Goal: Transaction & Acquisition: Obtain resource

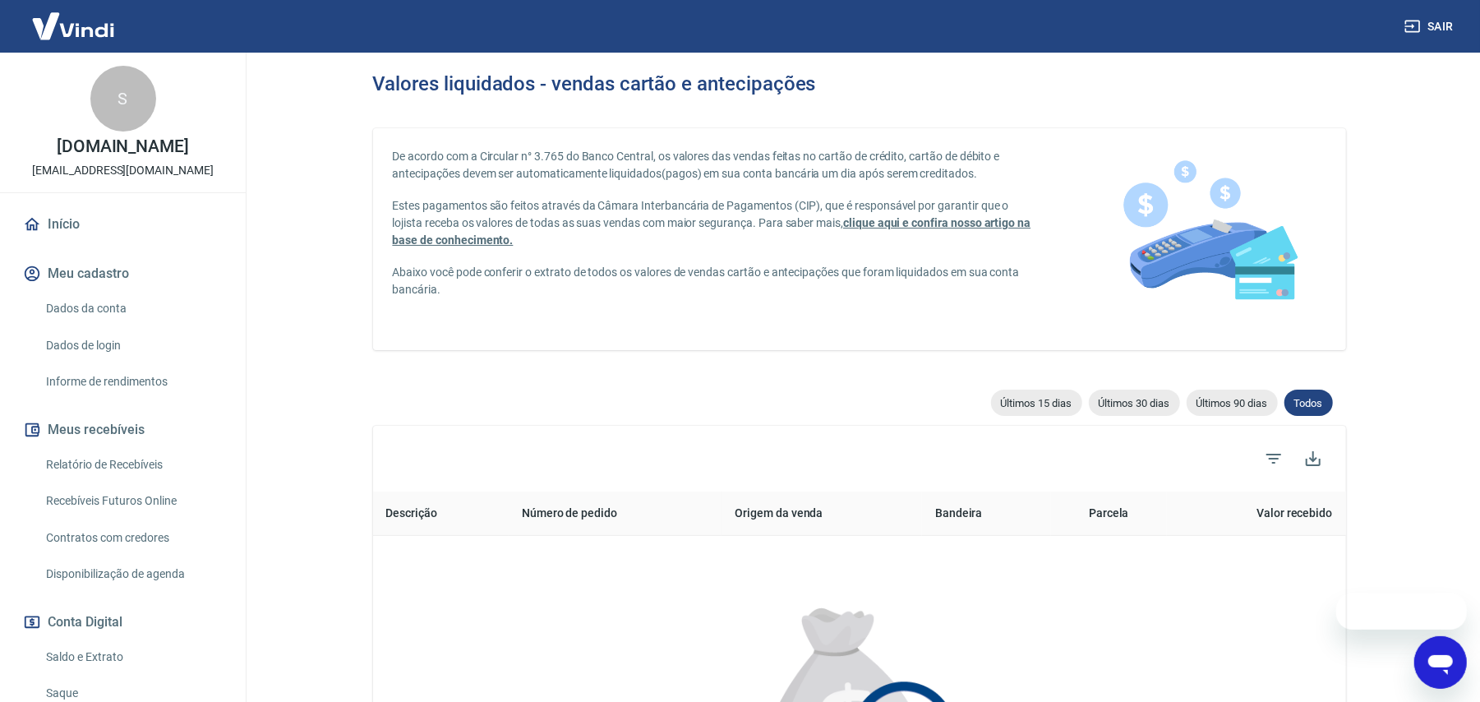
click at [143, 228] on link "Início" at bounding box center [123, 224] width 206 height 36
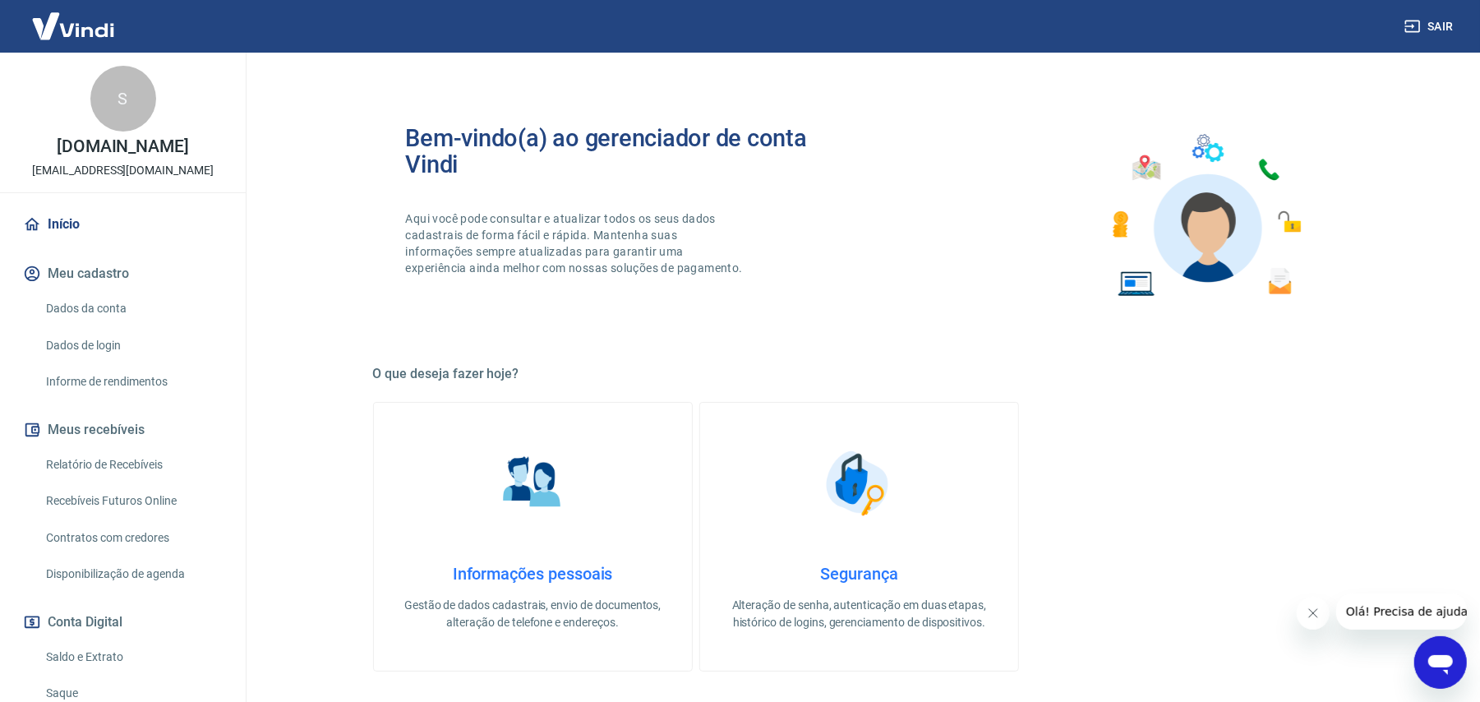
scroll to position [579, 0]
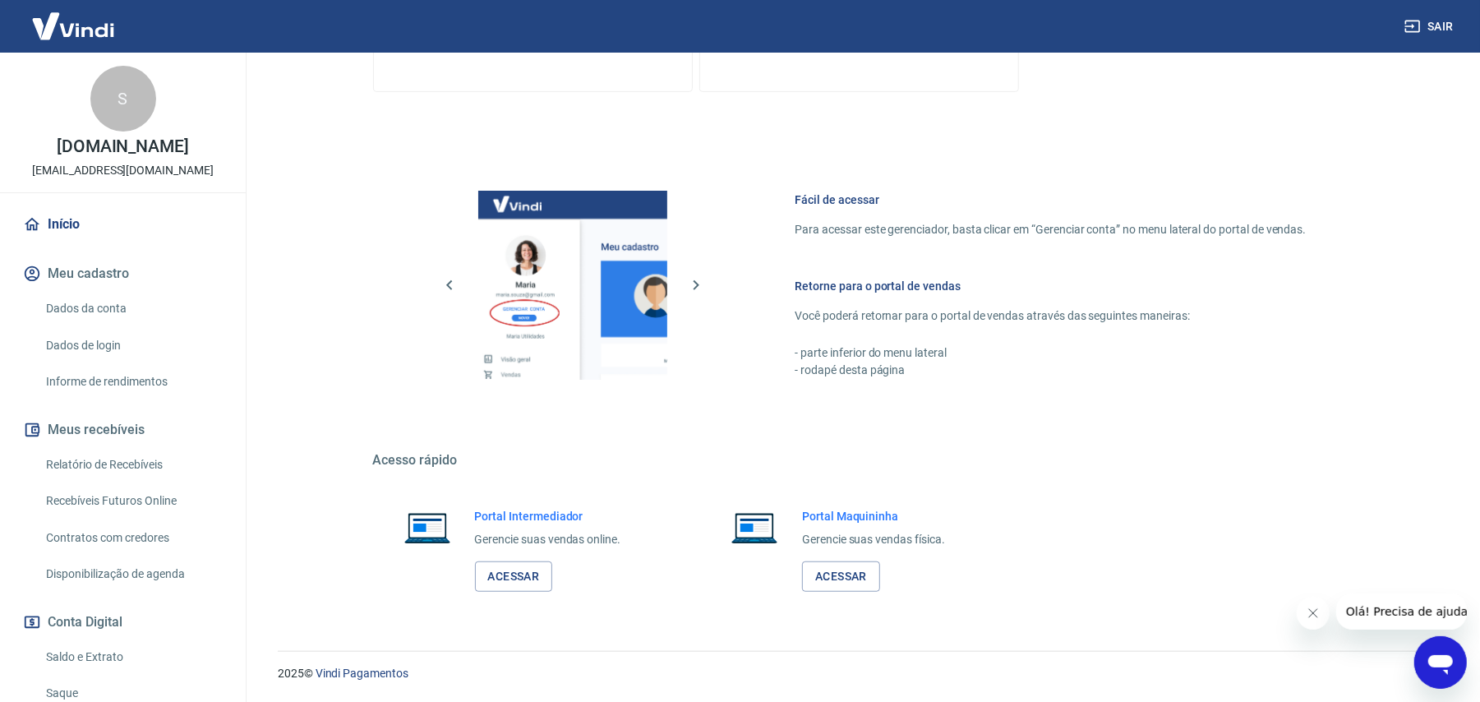
click at [533, 605] on div "Portal Intermediador Gerencie suas vendas online. Acessar" at bounding box center [532, 549] width 318 height 123
click at [527, 584] on link "Acessar" at bounding box center [514, 576] width 78 height 30
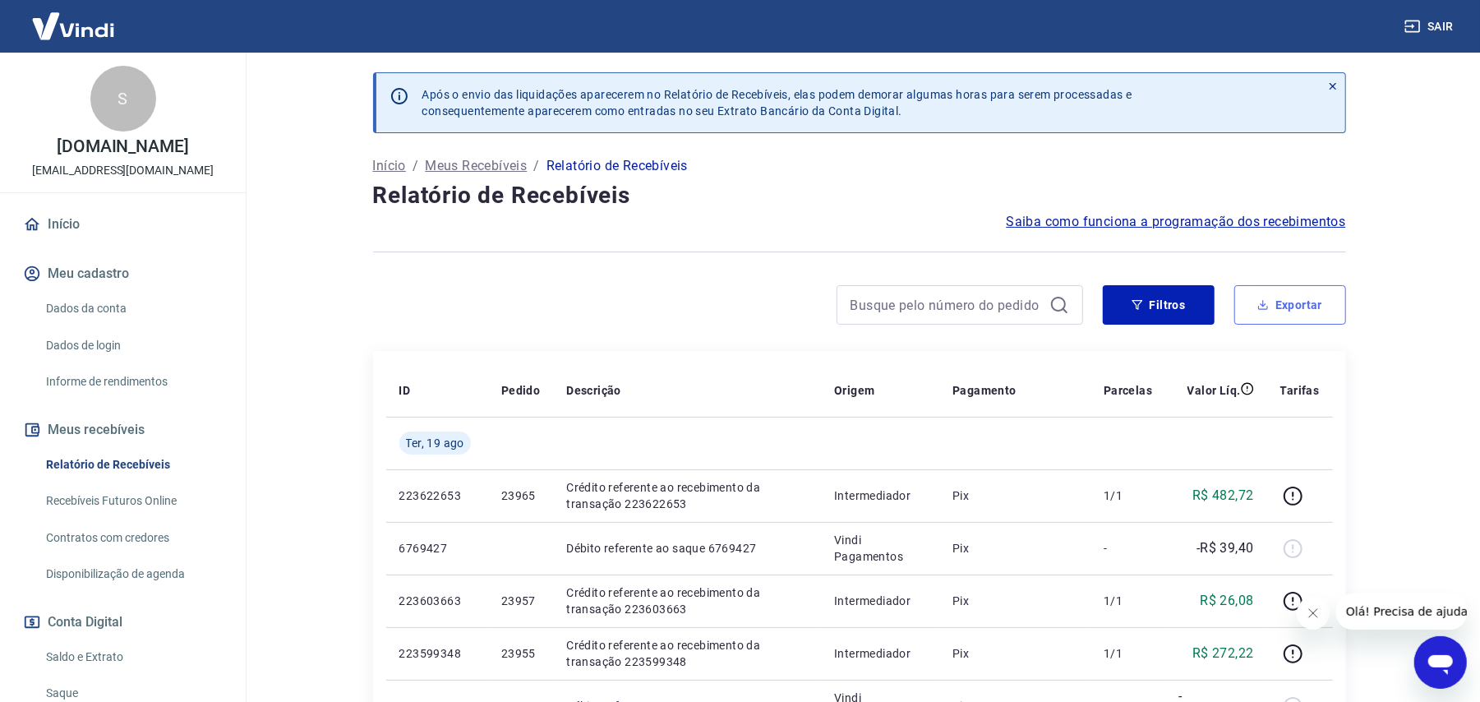
click at [1292, 316] on button "Exportar" at bounding box center [1290, 304] width 112 height 39
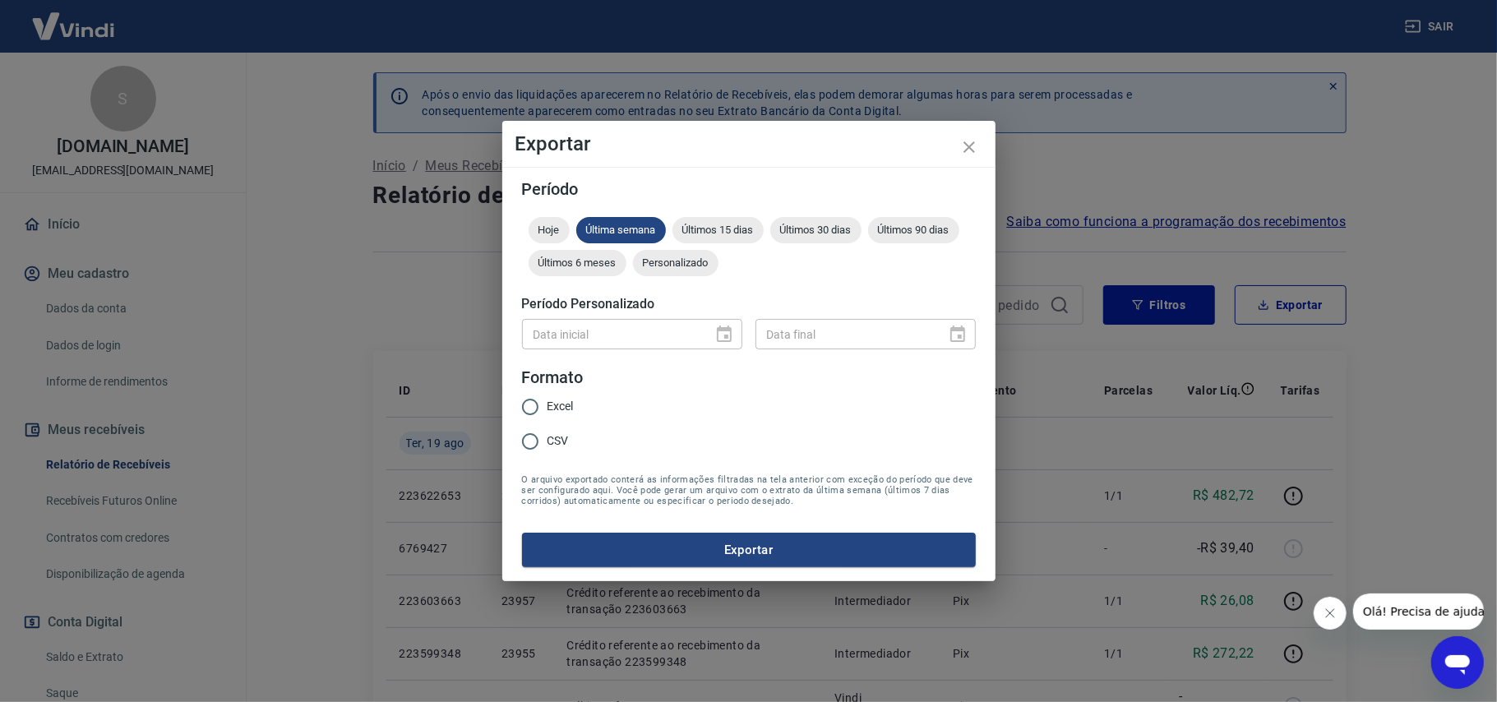
click at [721, 327] on div "Data inicial" at bounding box center [632, 334] width 220 height 30
click at [965, 148] on icon "close" at bounding box center [969, 147] width 20 height 20
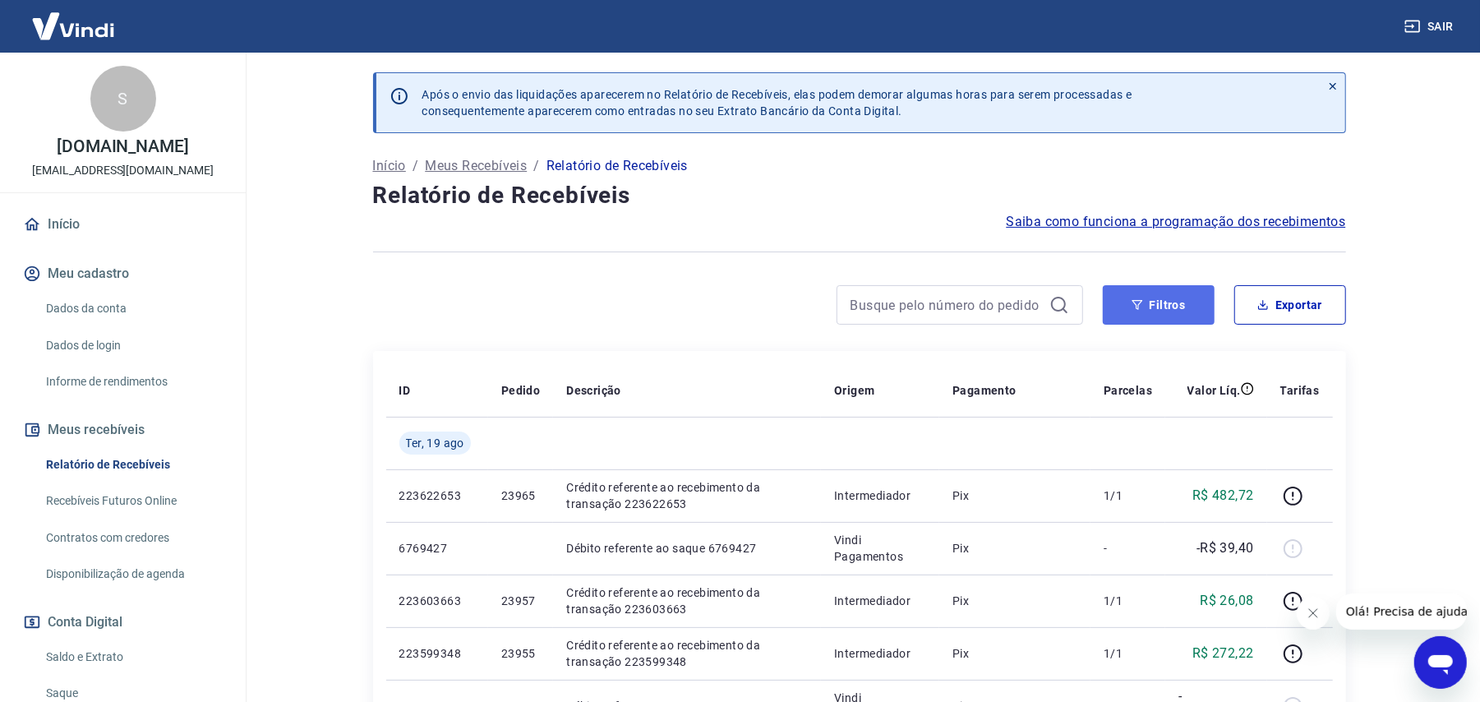
click at [1145, 302] on button "Filtros" at bounding box center [1159, 304] width 112 height 39
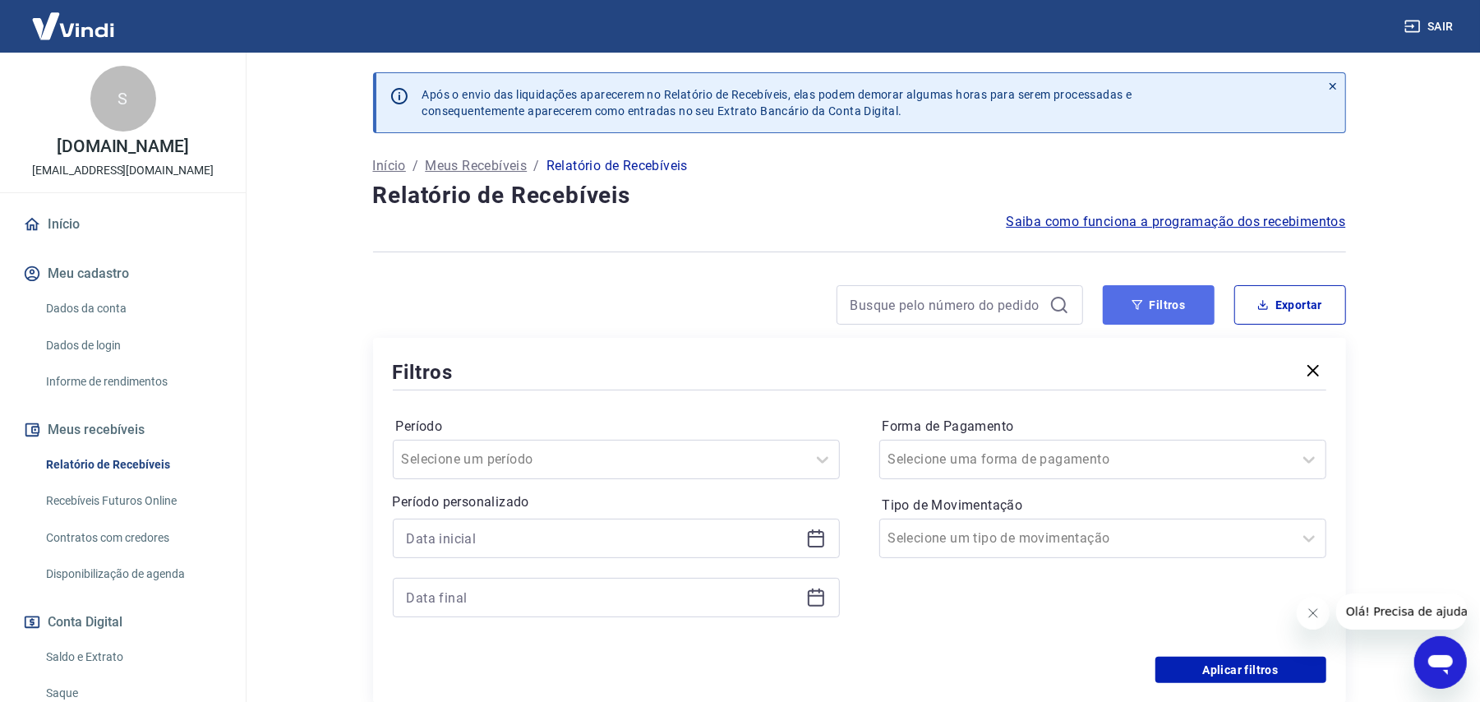
scroll to position [293, 0]
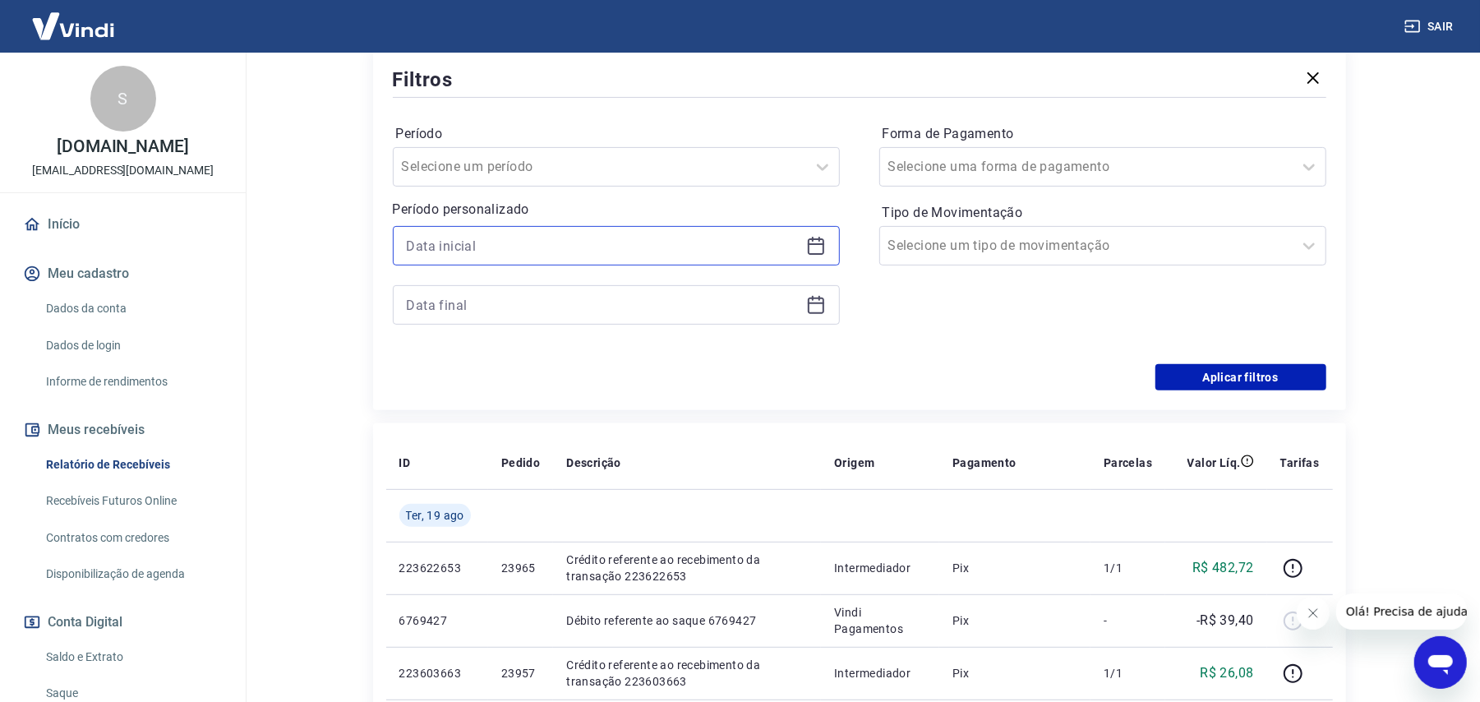
click at [543, 257] on input at bounding box center [603, 245] width 393 height 25
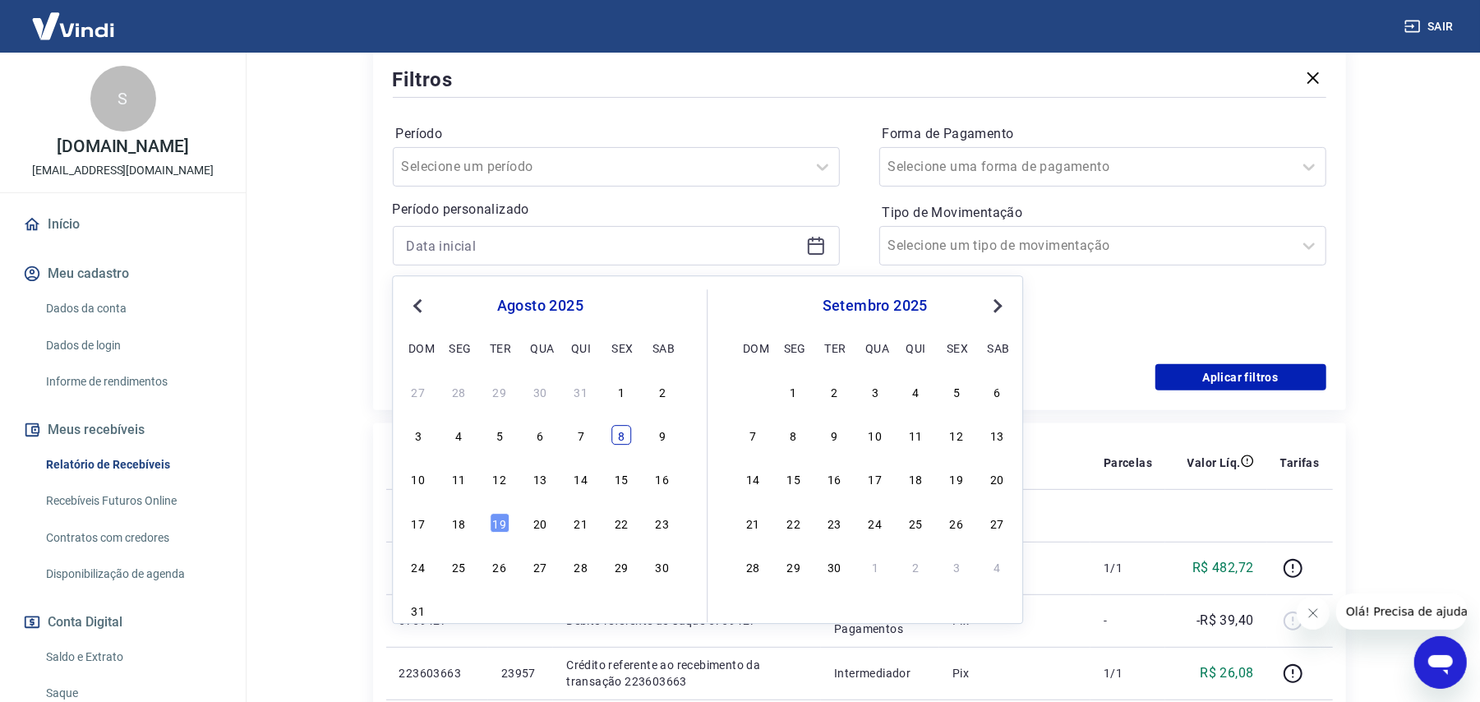
click at [622, 441] on div "8" at bounding box center [621, 436] width 20 height 20
click at [501, 523] on td at bounding box center [520, 515] width 65 height 53
type input "08/08/2025"
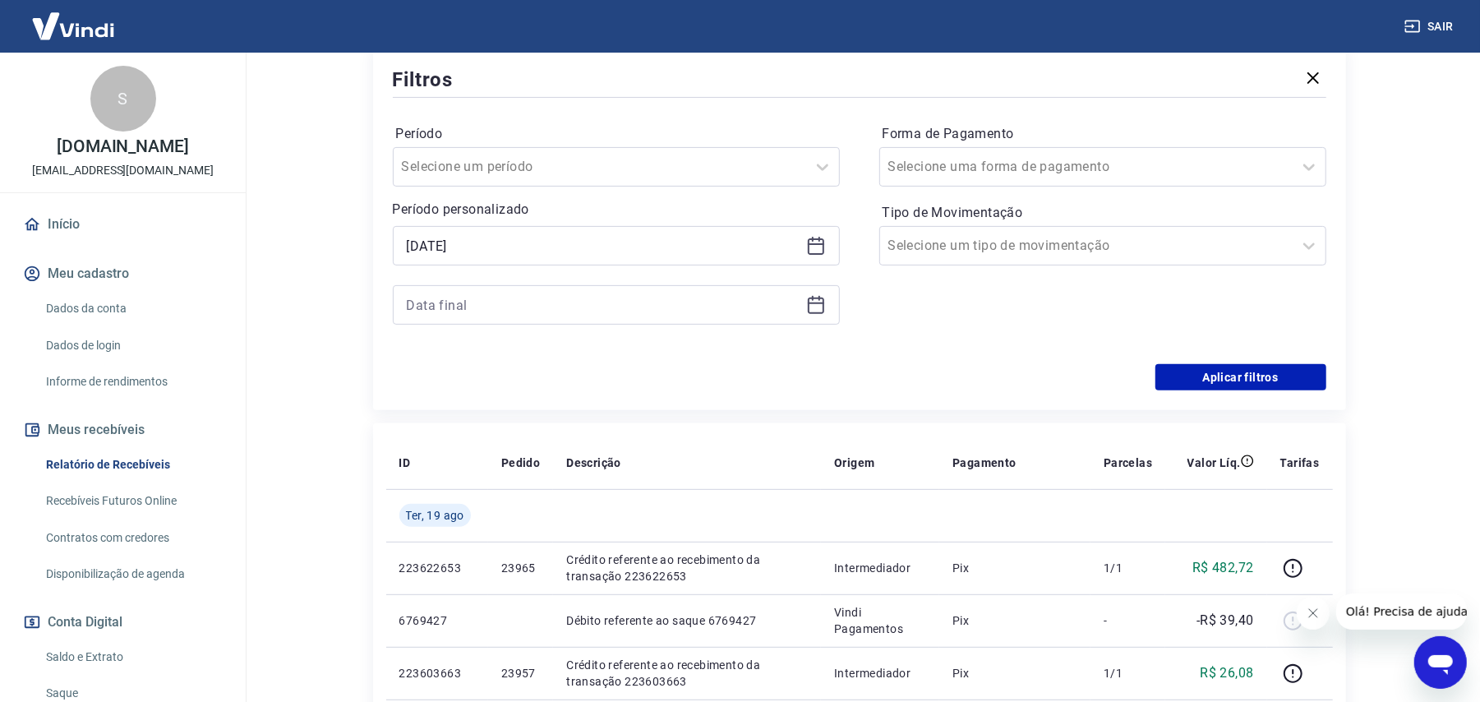
click at [503, 319] on div at bounding box center [616, 304] width 447 height 39
click at [501, 310] on input at bounding box center [603, 305] width 393 height 25
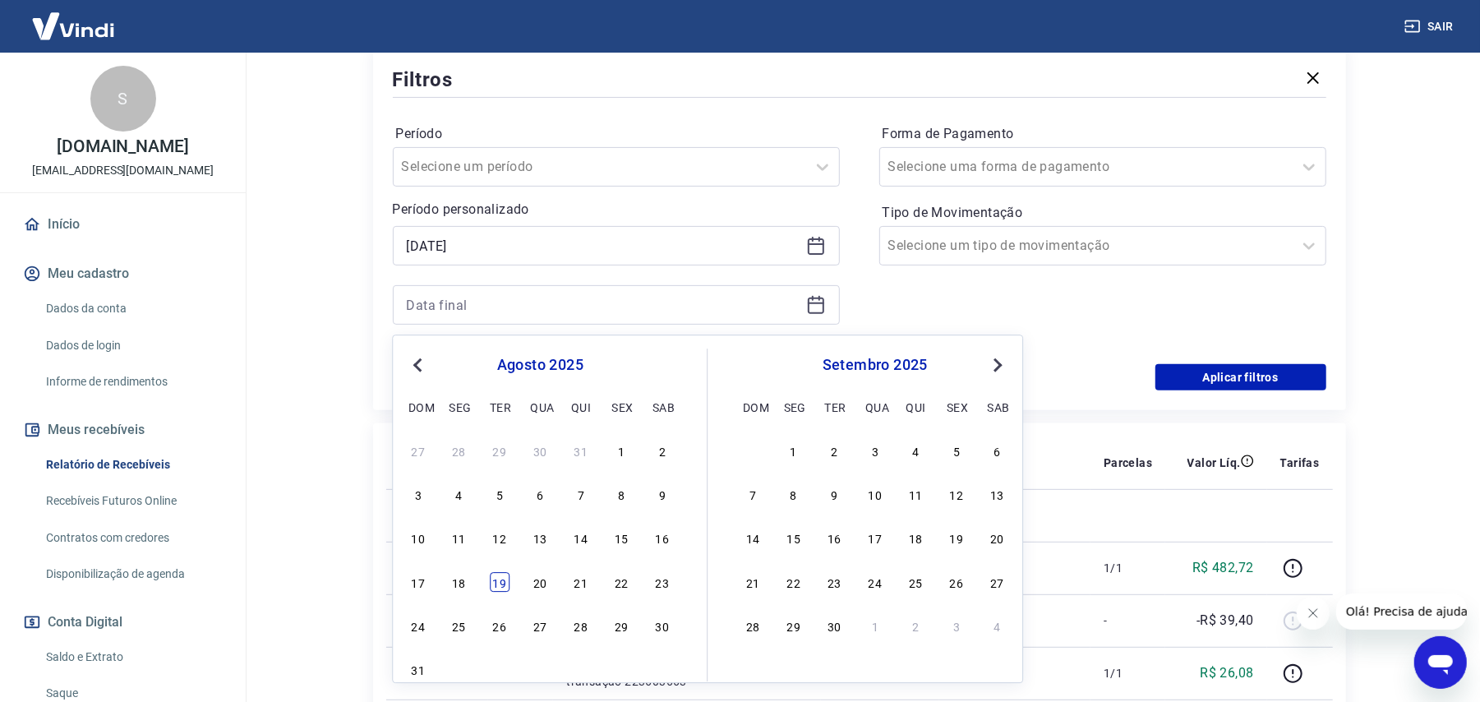
click at [496, 584] on div "19" at bounding box center [500, 582] width 20 height 20
type input "19/08/2025"
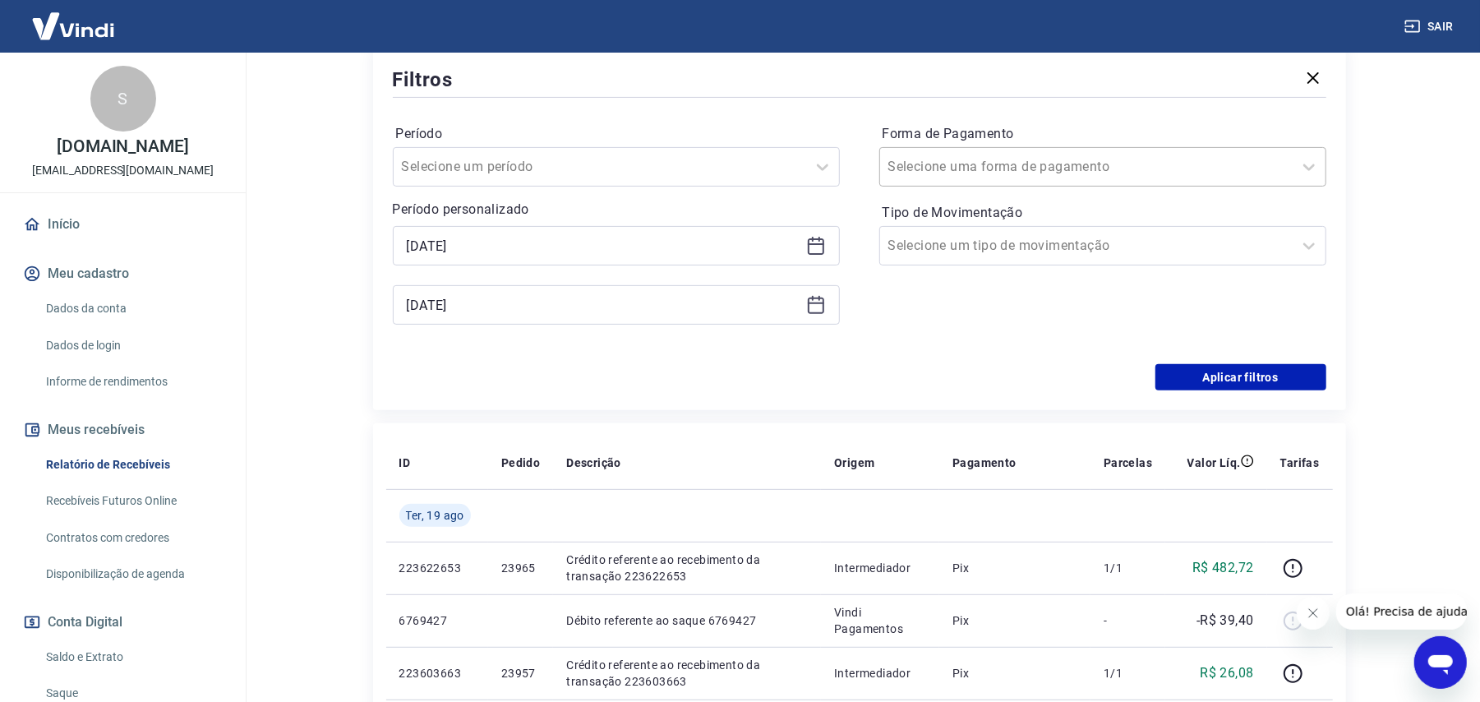
click at [1042, 164] on div at bounding box center [1086, 166] width 396 height 23
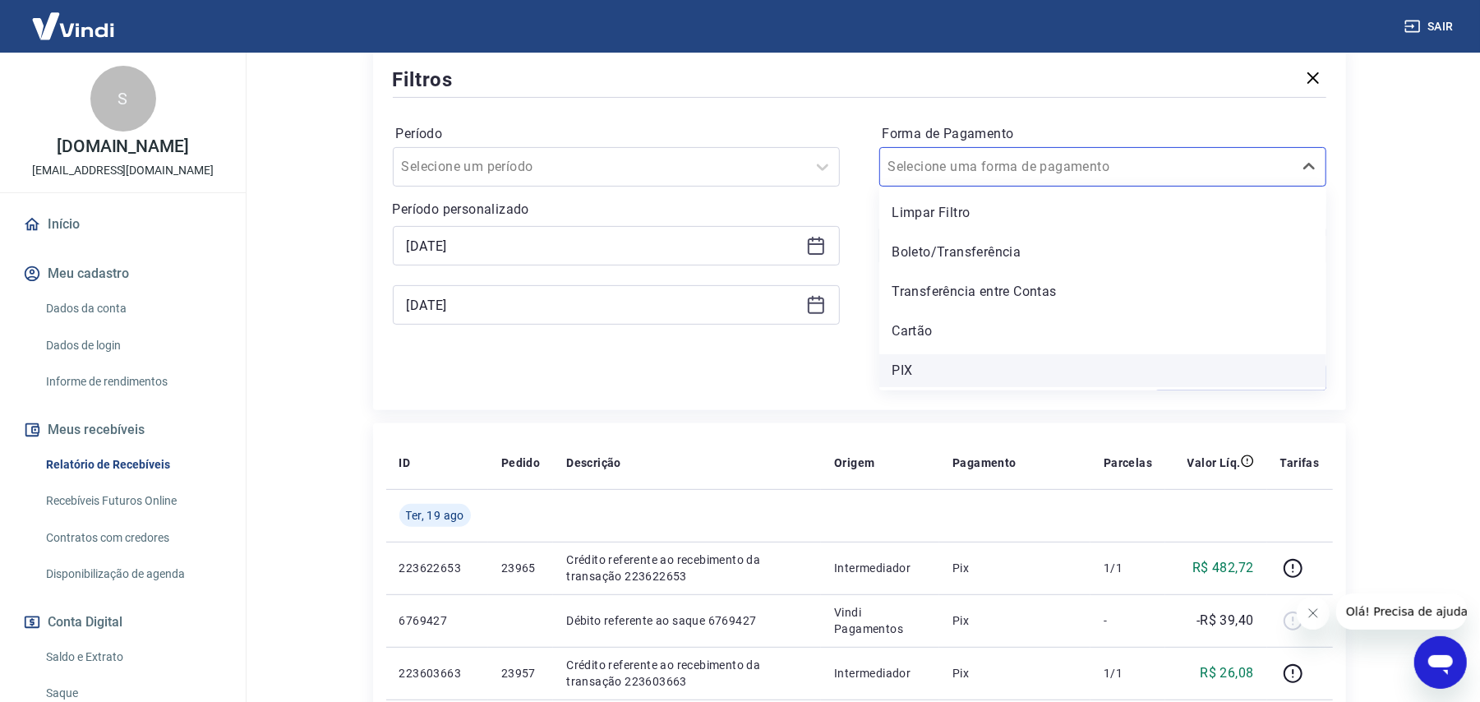
click at [945, 360] on div "PIX" at bounding box center [1102, 370] width 447 height 33
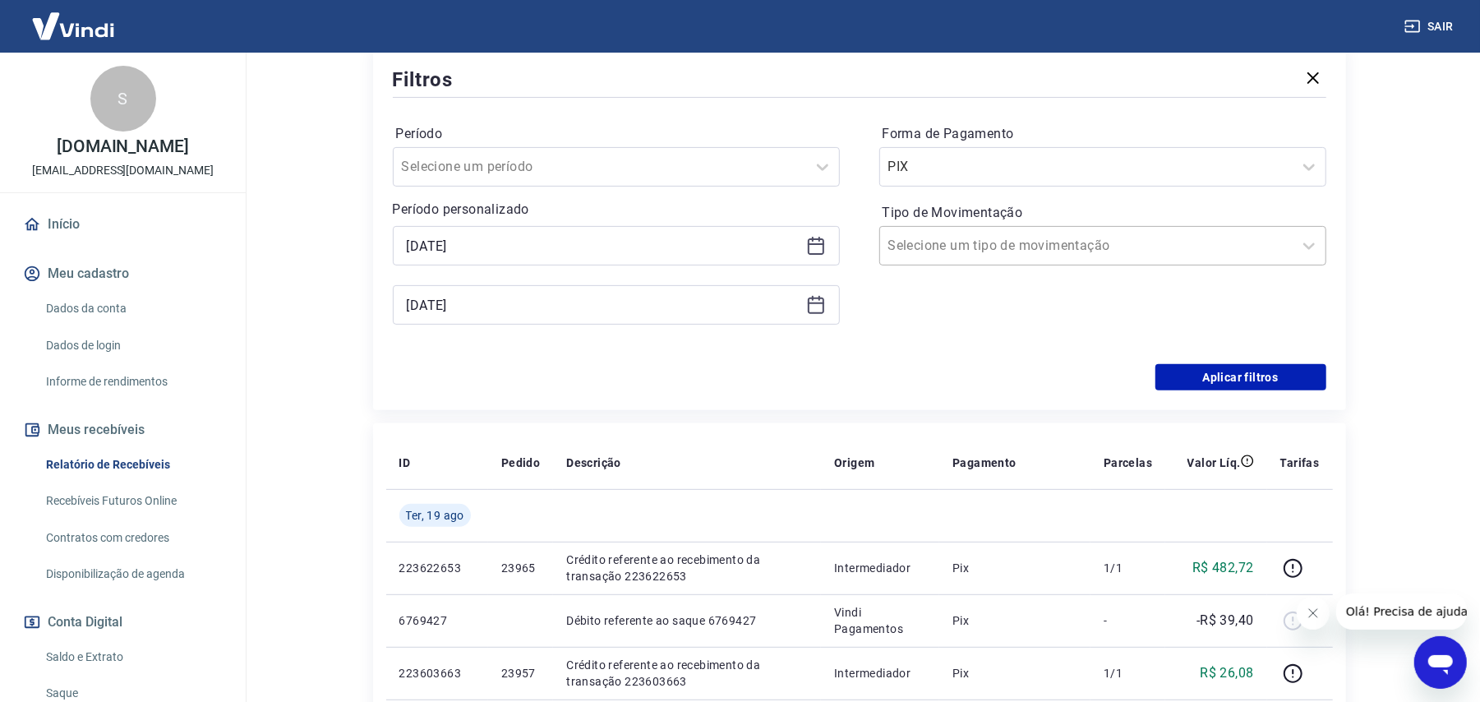
click at [996, 248] on input "Tipo de Movimentação" at bounding box center [971, 246] width 166 height 20
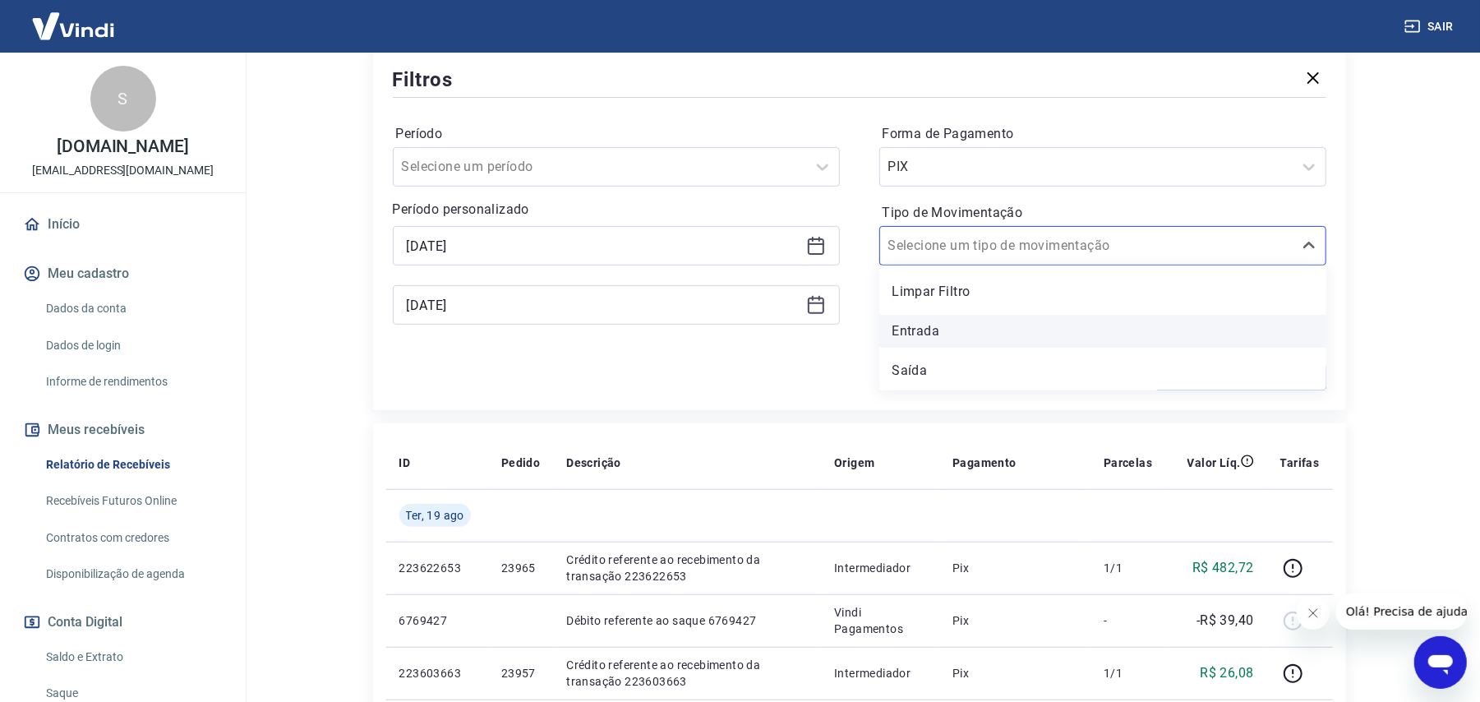
click at [950, 339] on div "Entrada" at bounding box center [1102, 331] width 447 height 33
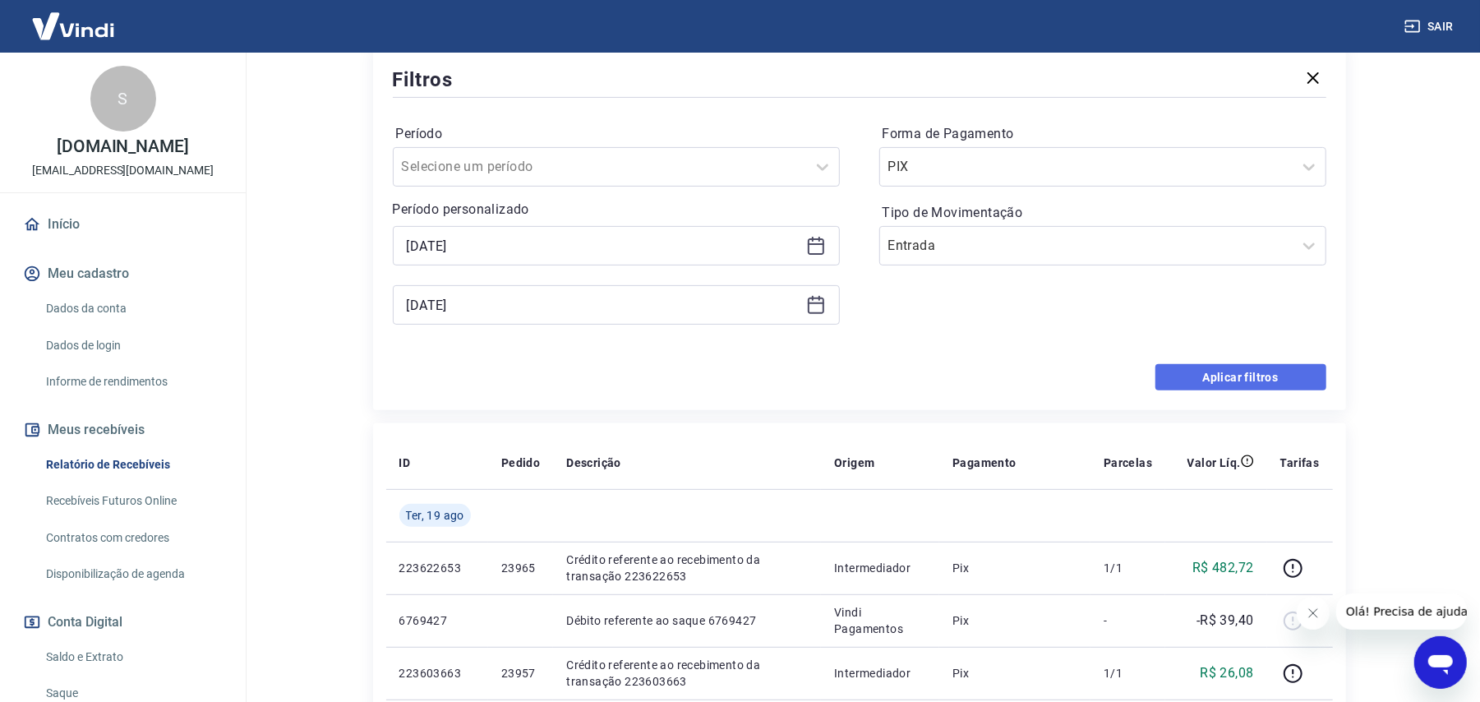
click at [1240, 376] on button "Aplicar filtros" at bounding box center [1241, 377] width 171 height 26
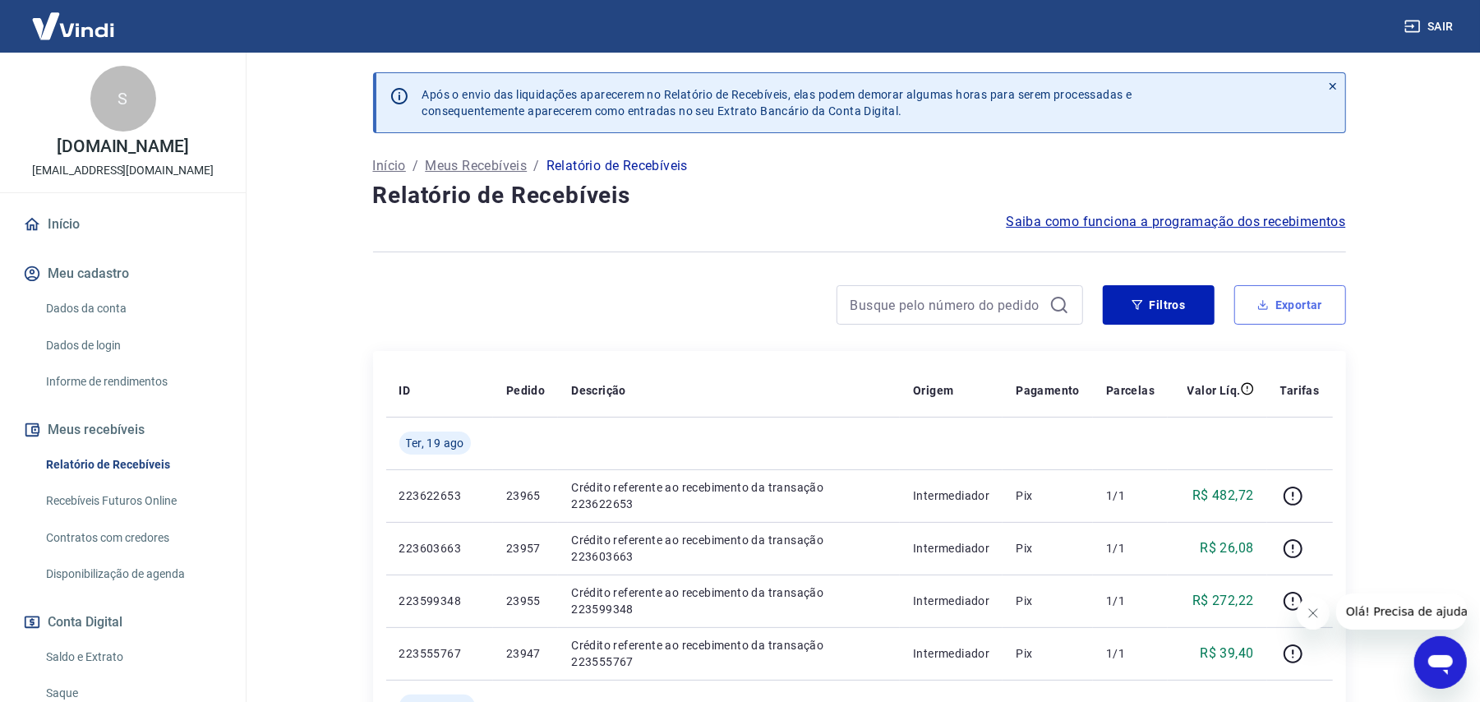
click at [1290, 304] on button "Exportar" at bounding box center [1290, 304] width 112 height 39
type input "08/08/2025"
type input "19/08/2025"
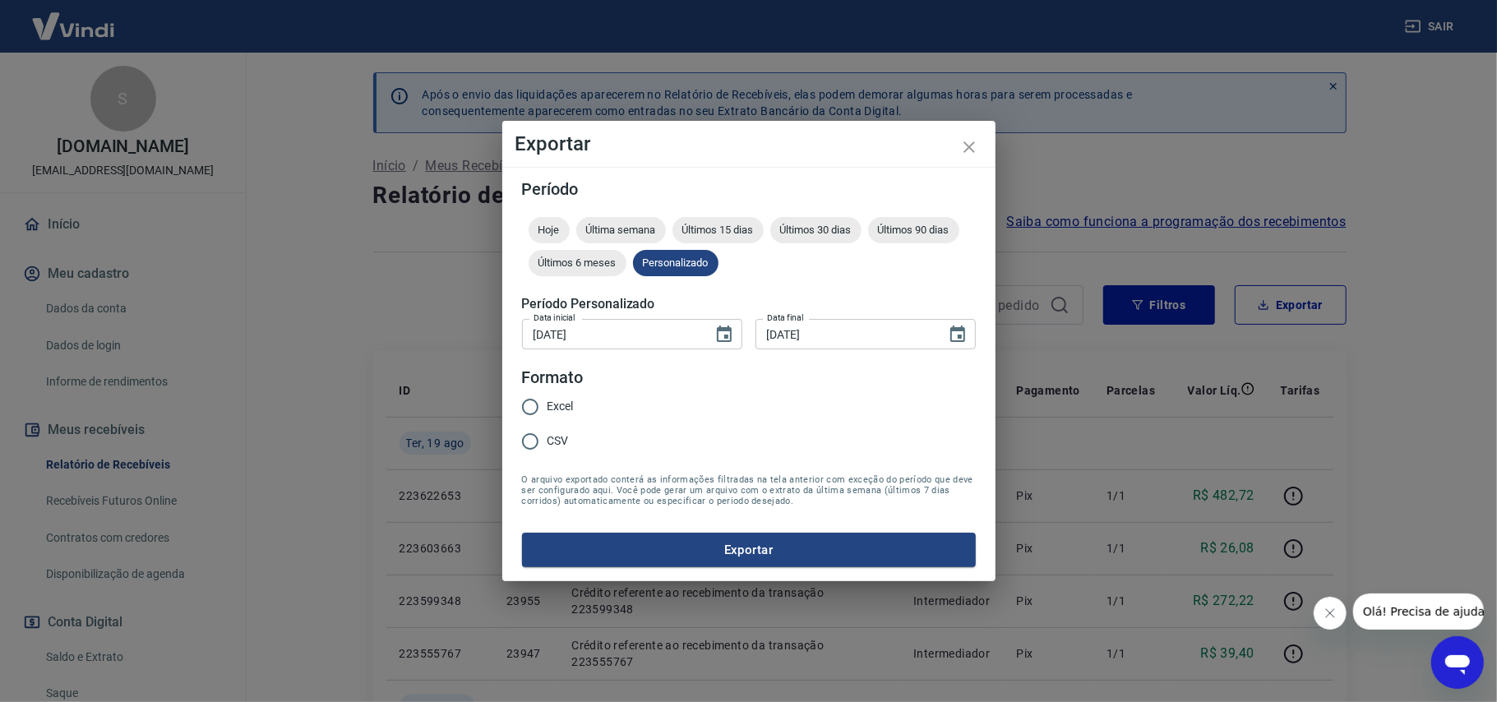
click at [553, 402] on span "Excel" at bounding box center [560, 406] width 26 height 17
click at [547, 402] on input "Excel" at bounding box center [530, 407] width 35 height 35
radio input "true"
click at [743, 539] on button "Exportar" at bounding box center [749, 550] width 454 height 35
